Goal: Find specific page/section

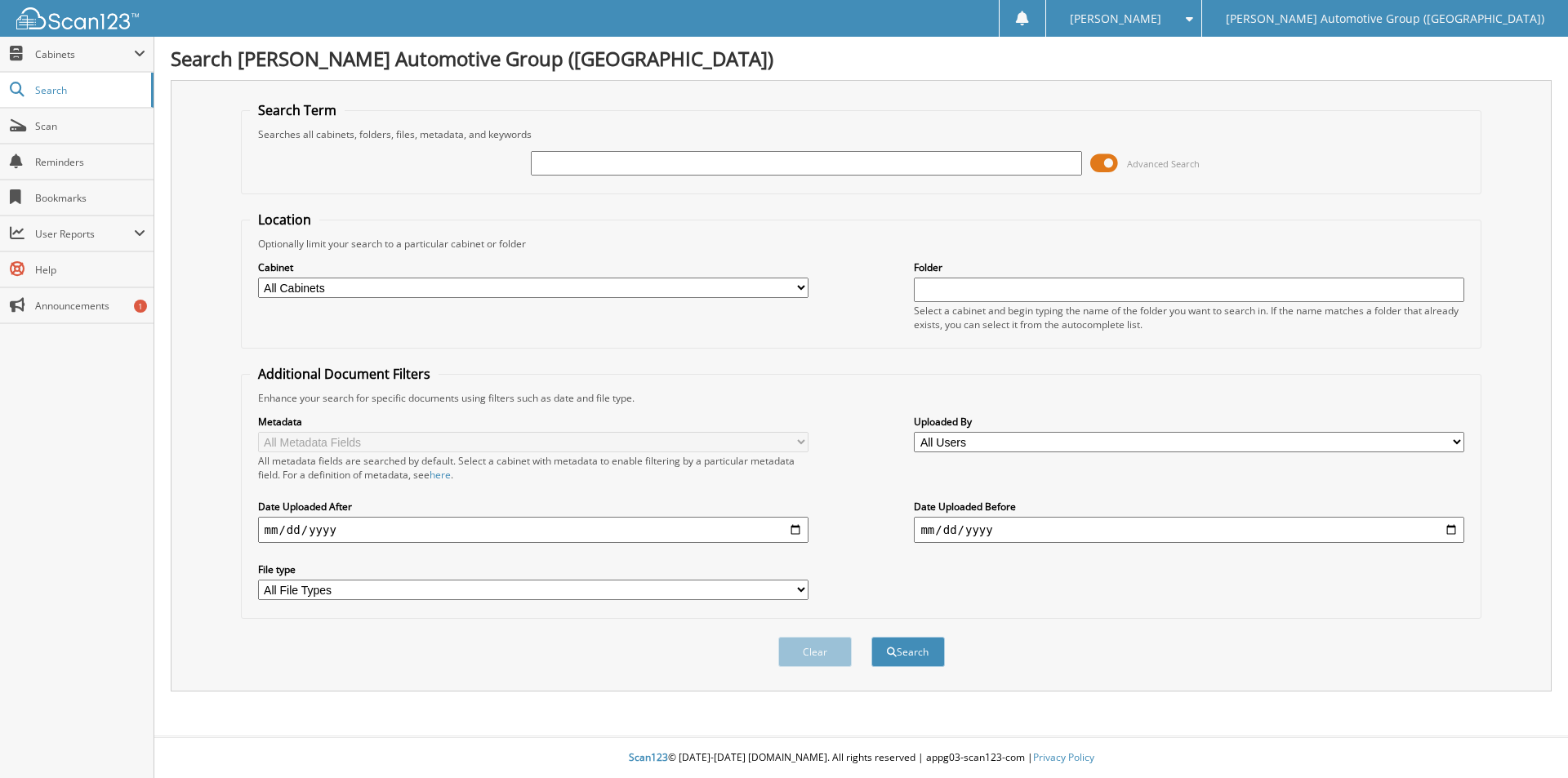
click at [584, 166] on input "text" at bounding box center [806, 162] width 550 height 25
type input "r"
type input "RKF77214"
click at [872, 636] on button "Search" at bounding box center [908, 651] width 74 height 30
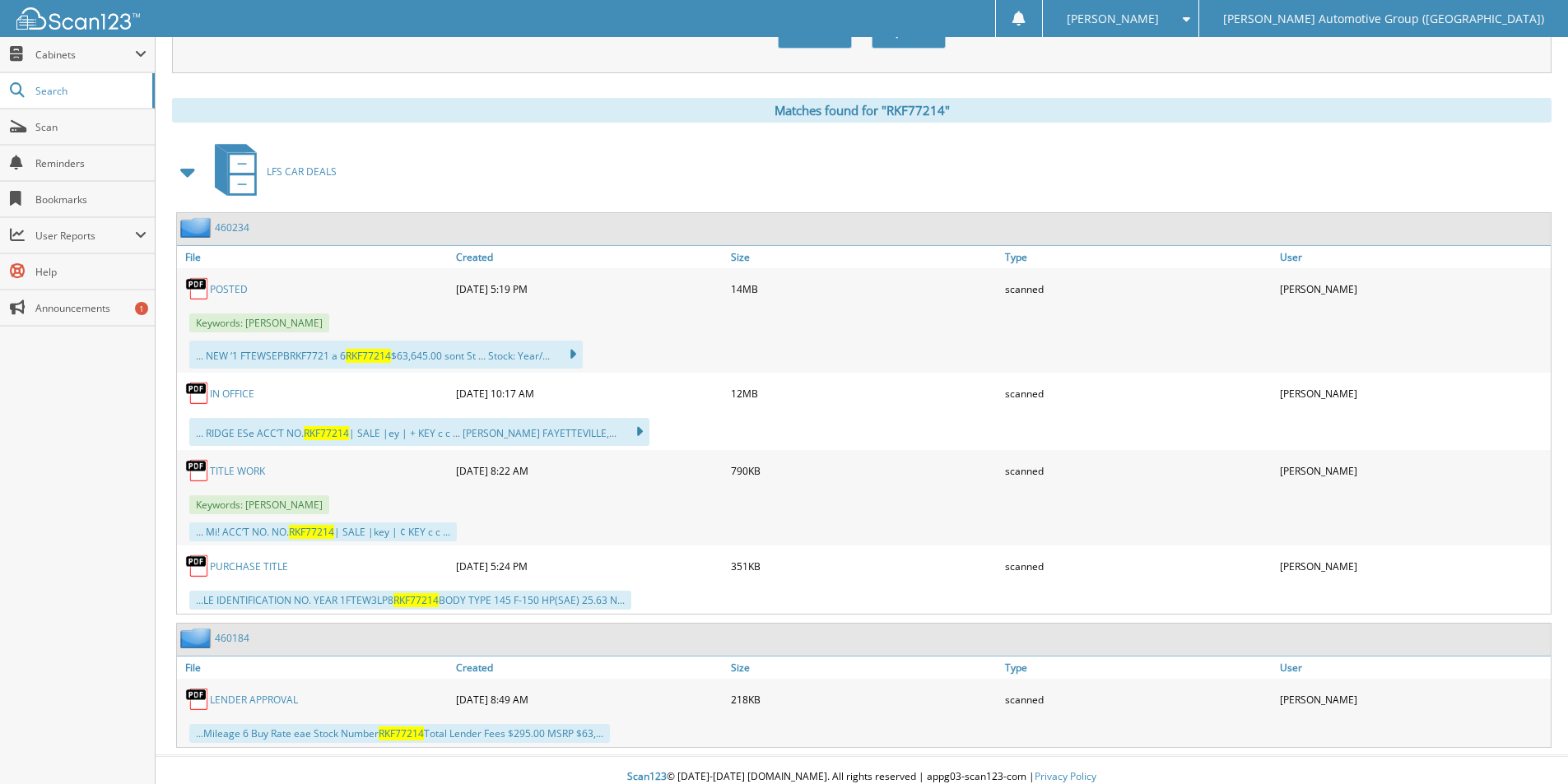
scroll to position [638, 0]
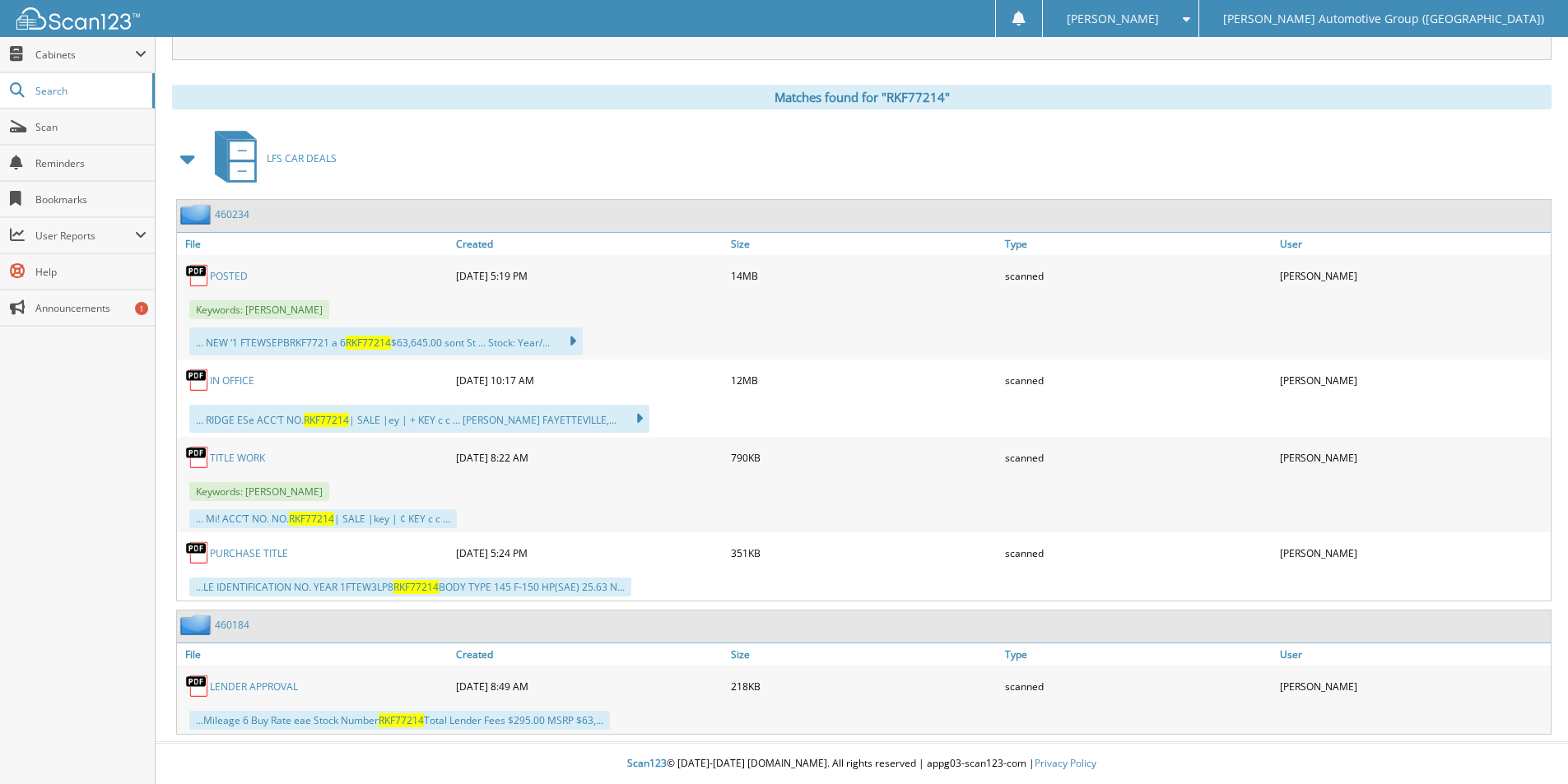
click at [242, 454] on link "TITLE WORK" at bounding box center [237, 457] width 55 height 14
drag, startPoint x: 1120, startPoint y: 62, endPoint x: 1140, endPoint y: 63, distance: 20.0
click at [1124, 63] on div "Search Term Searches all cabinets, folders, files, metadata, and keywords RKF77…" at bounding box center [861, 89] width 1379 height 1291
click at [438, 164] on div "LFS CAR DEALS" at bounding box center [861, 158] width 1379 height 65
